Goal: Transaction & Acquisition: Purchase product/service

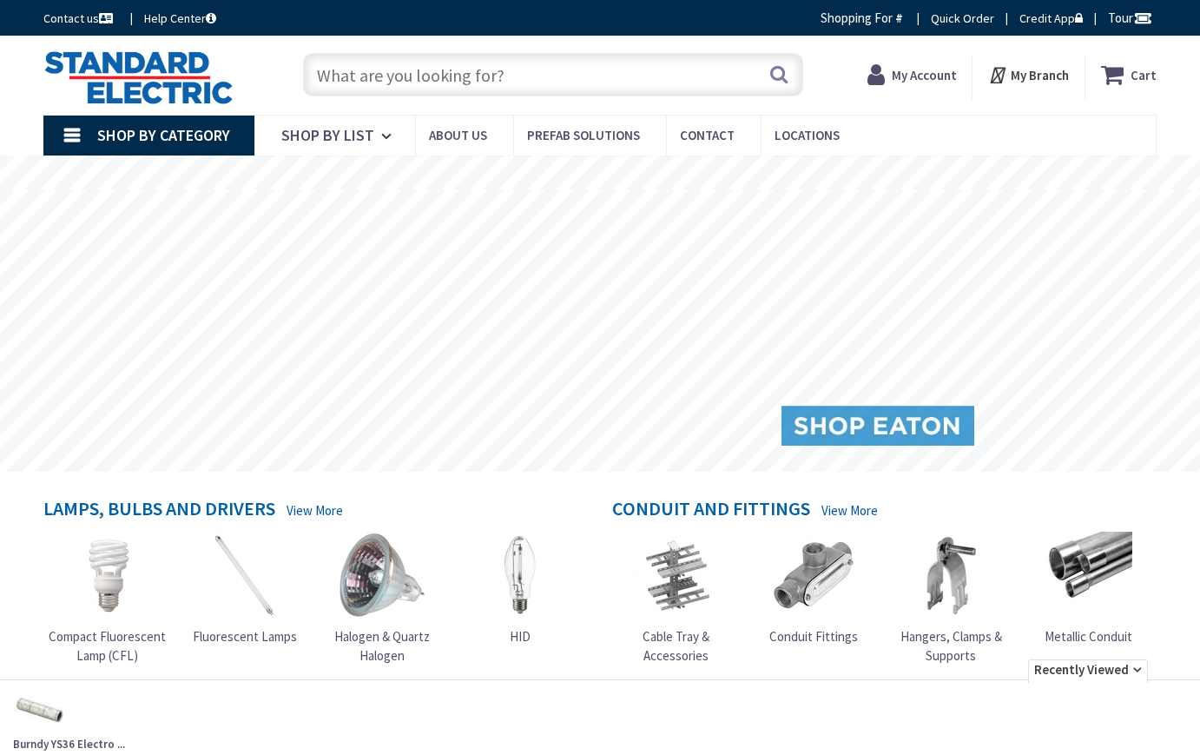
type input "[DEMOGRAPHIC_DATA][GEOGRAPHIC_DATA], [GEOGRAPHIC_DATA]"
click at [366, 60] on input "text" at bounding box center [553, 74] width 501 height 43
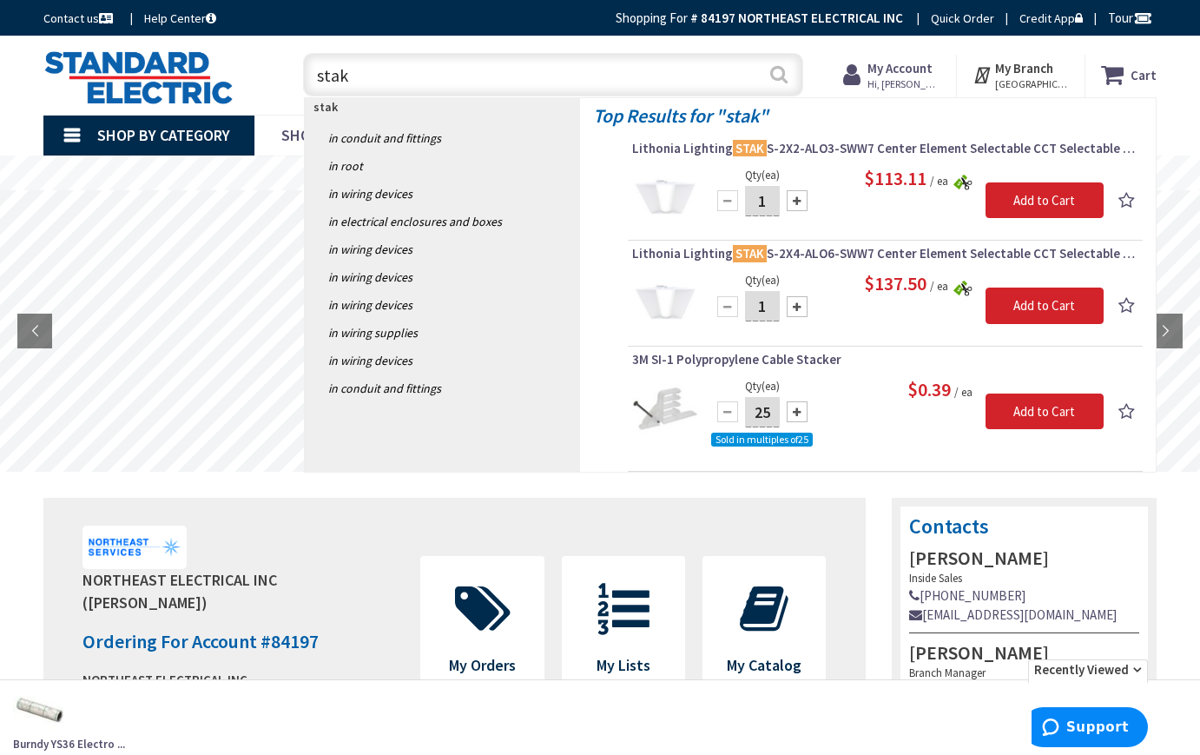
type input "stak"
click at [778, 77] on button "Search" at bounding box center [779, 74] width 23 height 39
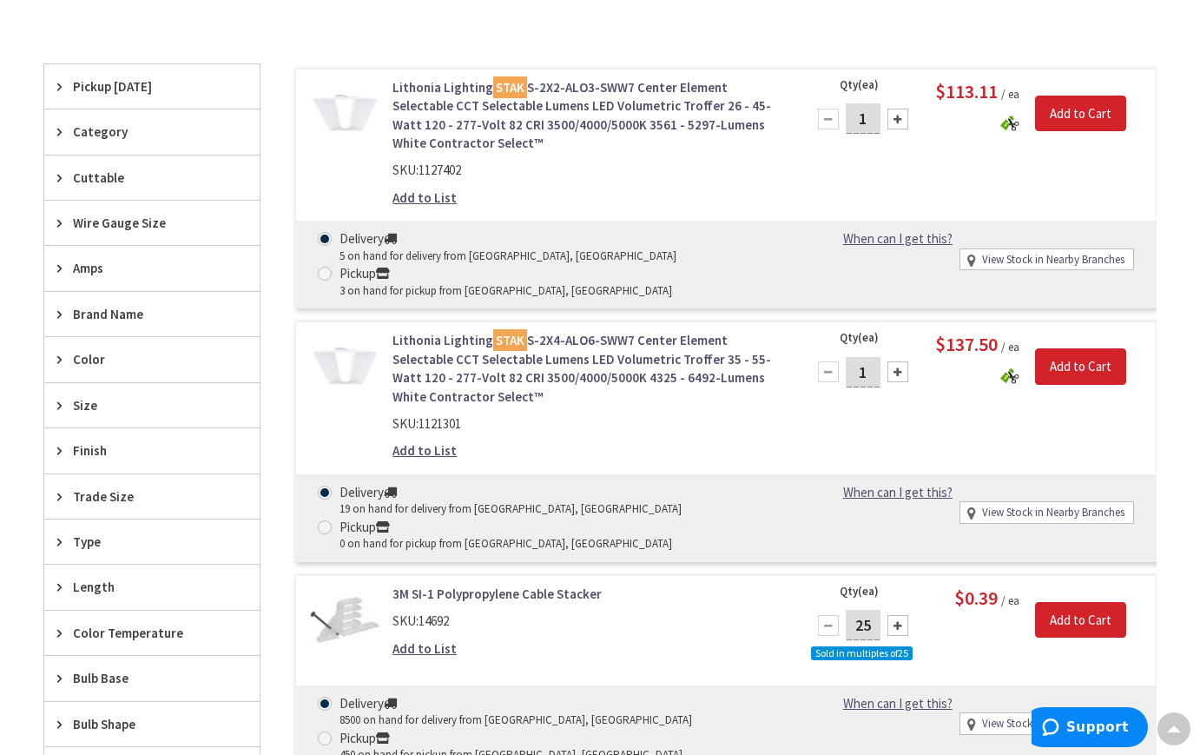
scroll to position [521, 0]
